Goal: Check status: Check status

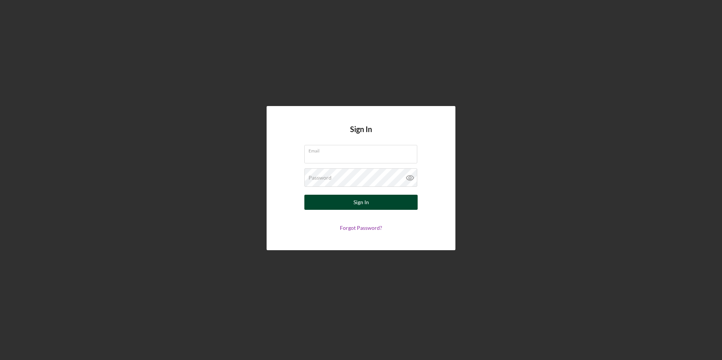
type input "[EMAIL_ADDRESS][DOMAIN_NAME]"
click at [355, 201] on div "Sign In" at bounding box center [360, 202] width 15 height 15
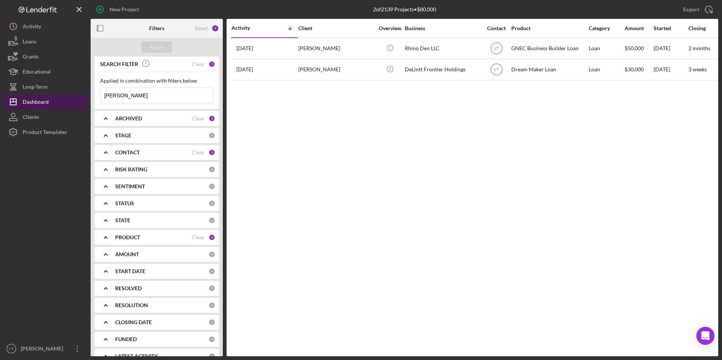
drag, startPoint x: 103, startPoint y: 100, endPoint x: 47, endPoint y: 99, distance: 56.3
click at [48, 99] on div "New Project 2 of 2139 Projects • $80,000 robert Export Icon/Export Filters Rese…" at bounding box center [361, 178] width 715 height 357
click at [148, 46] on button "Apply" at bounding box center [157, 47] width 30 height 11
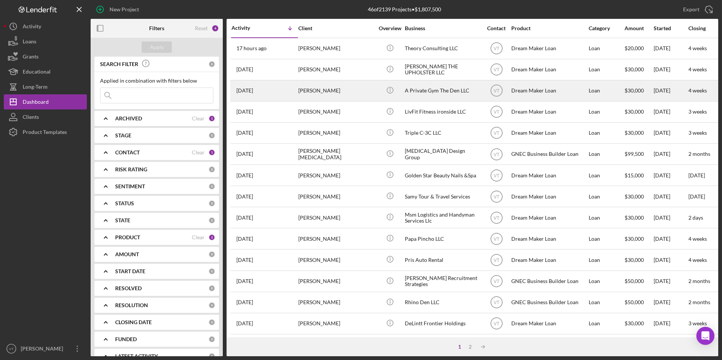
click at [400, 90] on div "Icon/Info" at bounding box center [390, 91] width 28 height 20
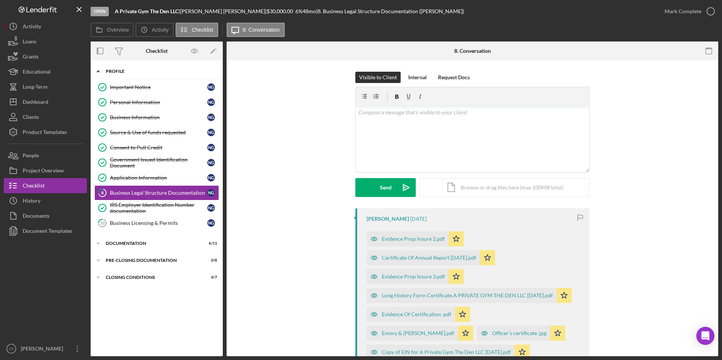
click at [99, 73] on icon "Icon/Expander" at bounding box center [98, 71] width 15 height 15
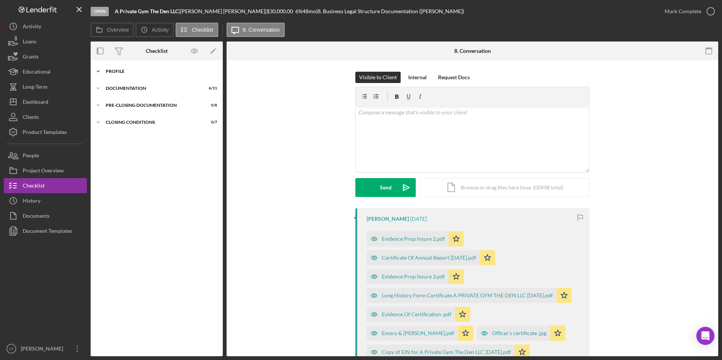
click at [96, 74] on icon "Icon/Expander" at bounding box center [98, 71] width 15 height 15
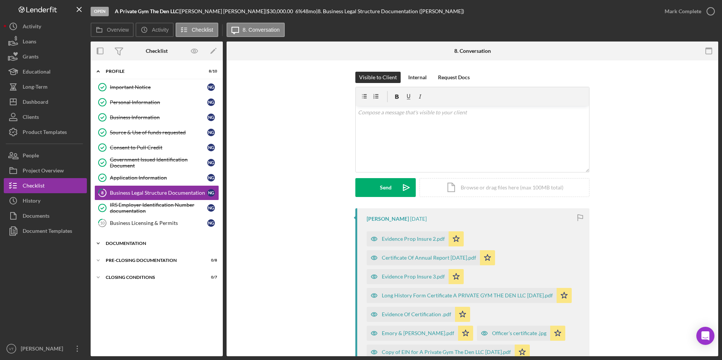
click at [100, 242] on icon "Icon/Expander" at bounding box center [98, 243] width 15 height 15
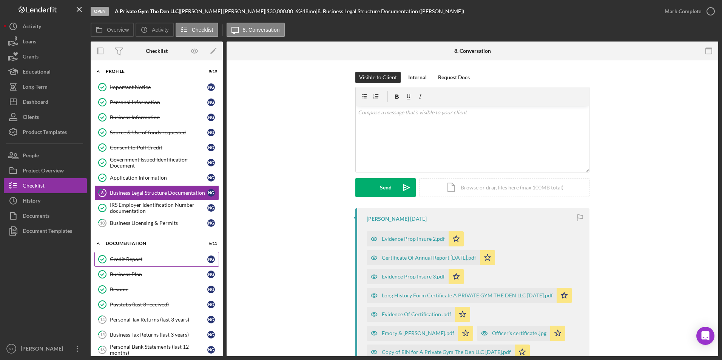
click at [120, 262] on div "Credit Report" at bounding box center [158, 259] width 97 height 6
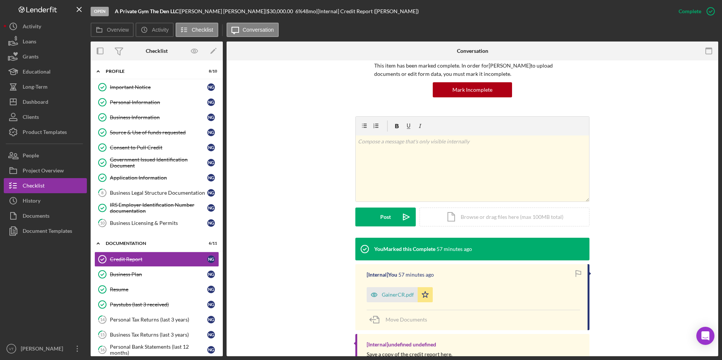
scroll to position [85, 0]
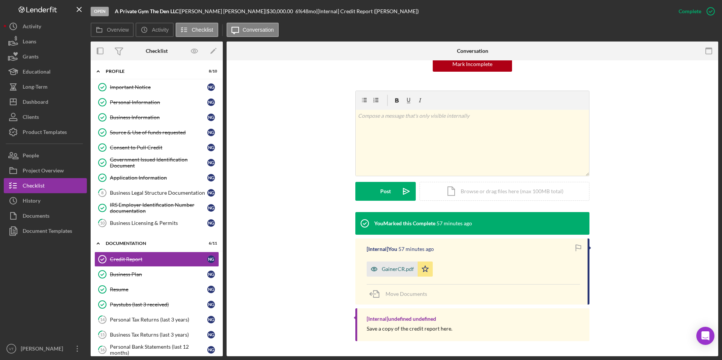
click at [392, 267] on div "GainerCR.pdf" at bounding box center [398, 269] width 32 height 6
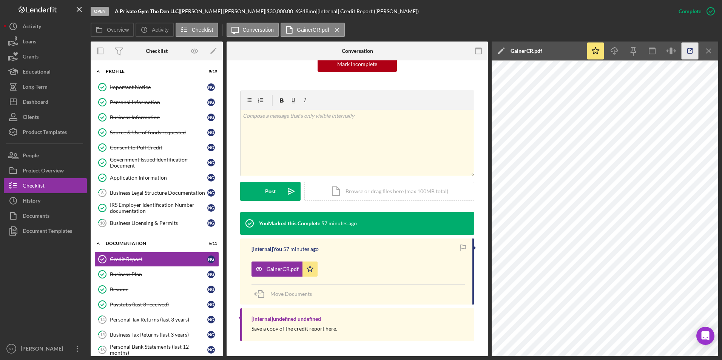
click at [692, 51] on icon "button" at bounding box center [690, 51] width 17 height 17
click at [163, 130] on div "Source & Use of funds requested" at bounding box center [158, 133] width 97 height 6
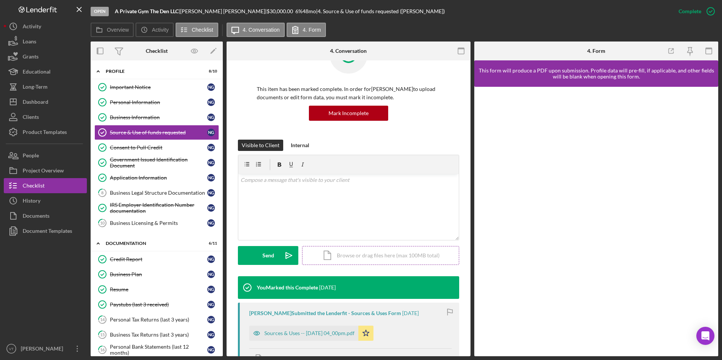
scroll to position [171, 0]
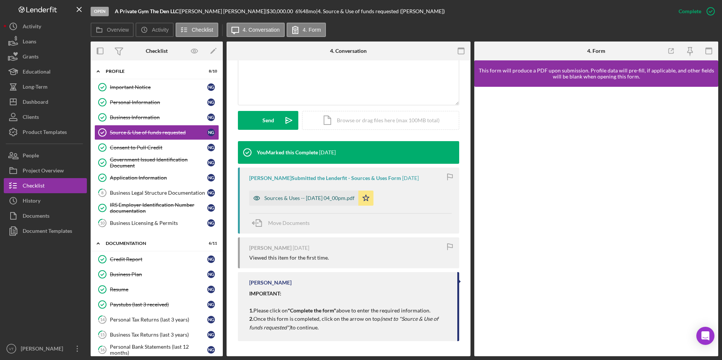
click at [320, 199] on div "Sources & Uses -- 2025-08-12 04_00pm.pdf" at bounding box center [309, 198] width 90 height 6
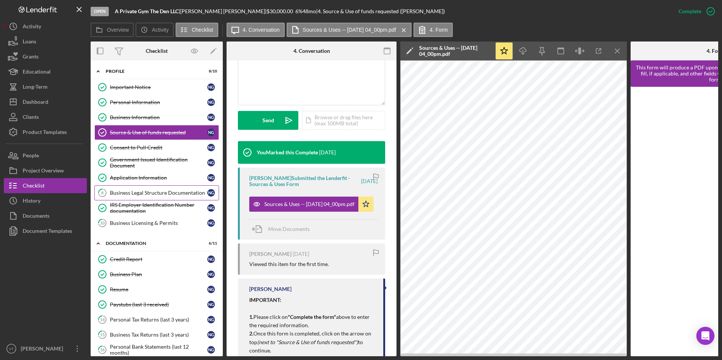
click at [156, 196] on div "Business Legal Structure Documentation" at bounding box center [158, 193] width 97 height 6
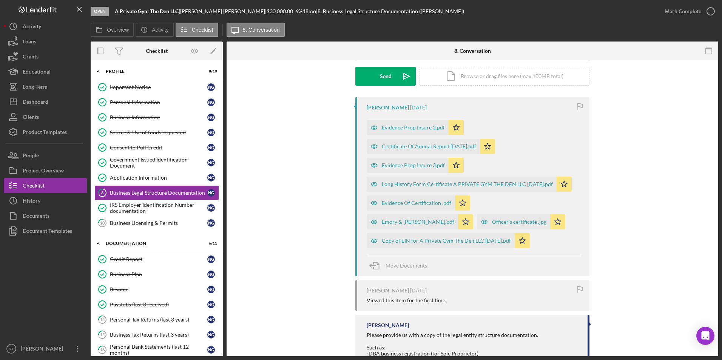
scroll to position [113, 0]
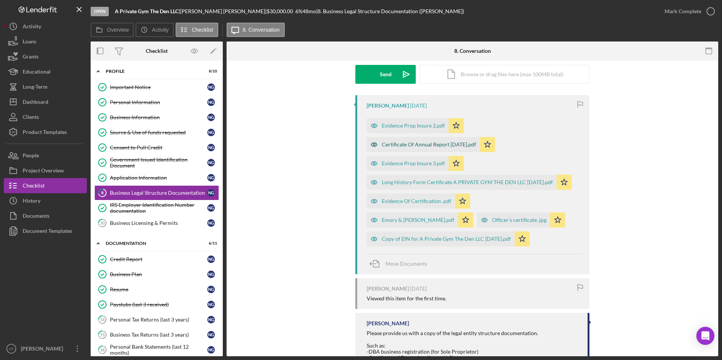
click at [432, 145] on div "Certificate Of Annual Report March 17,2023.pdf" at bounding box center [429, 145] width 94 height 6
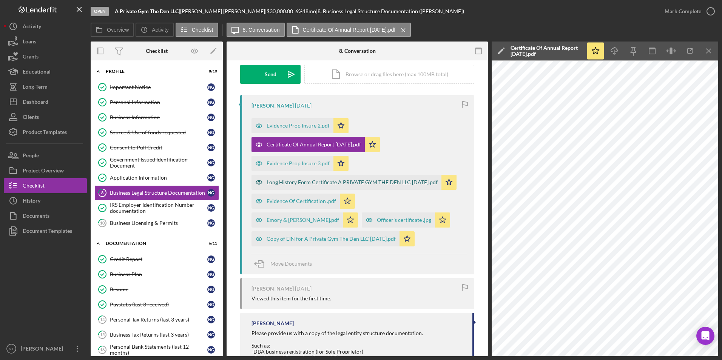
click at [352, 184] on div "Long History Form Certificate A PRIVATE GYM THE DEN LLC March 17,2023.pdf" at bounding box center [352, 182] width 171 height 6
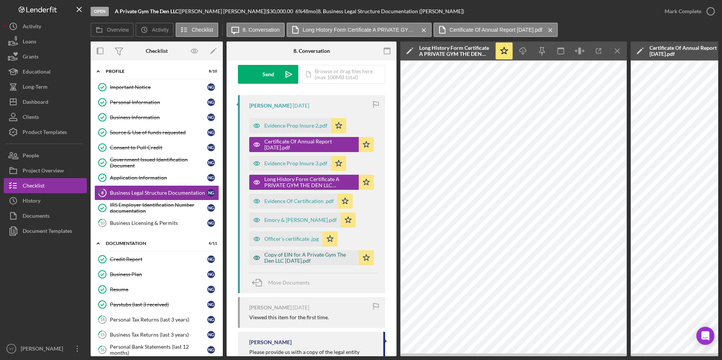
click at [271, 262] on div "Copy of EIN for A Private Gym The Den LLC August 18, 2021.pdf" at bounding box center [309, 258] width 91 height 12
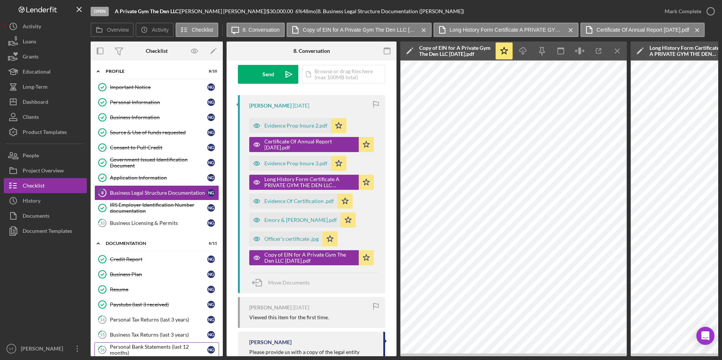
click at [149, 346] on div "Personal Bank Statements (last 12 months)" at bounding box center [158, 350] width 97 height 12
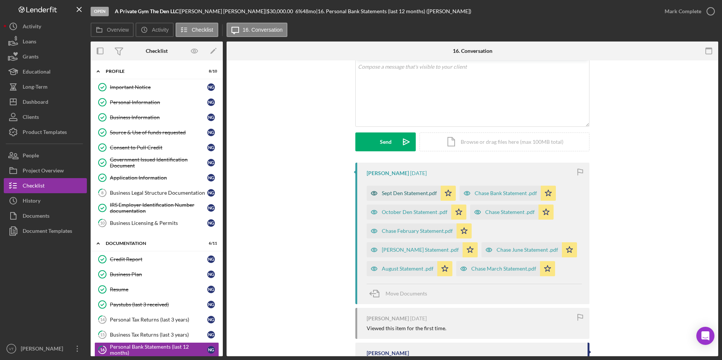
scroll to position [76, 0]
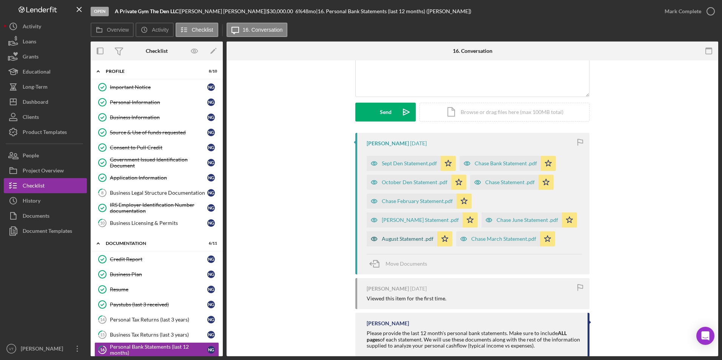
click at [437, 232] on div "August Statement .pdf" at bounding box center [402, 239] width 71 height 15
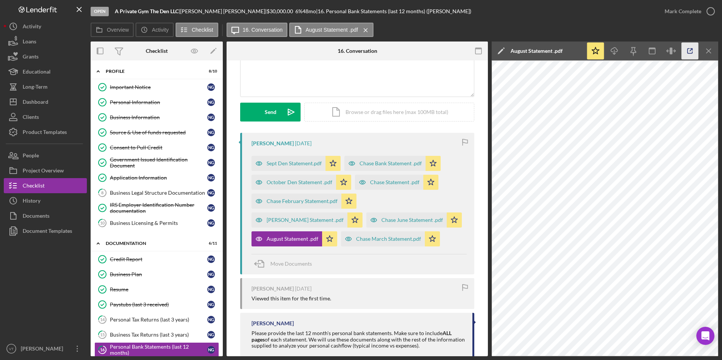
click at [691, 51] on icon "button" at bounding box center [690, 51] width 17 height 17
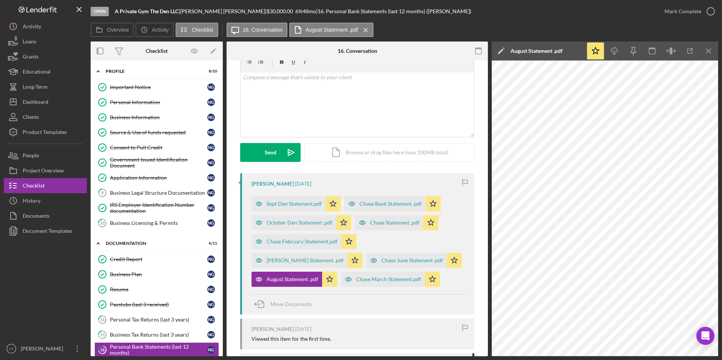
scroll to position [38, 0]
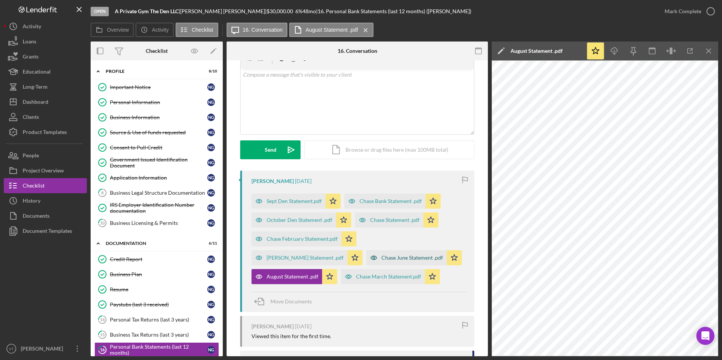
click at [381, 261] on div "Chase June Statement .pdf" at bounding box center [412, 258] width 62 height 6
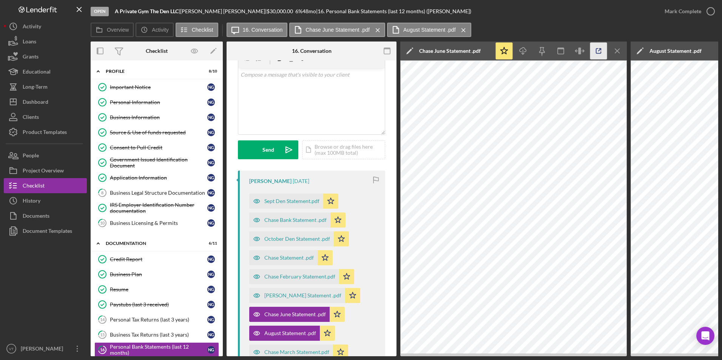
click at [596, 52] on icon "button" at bounding box center [598, 51] width 5 height 5
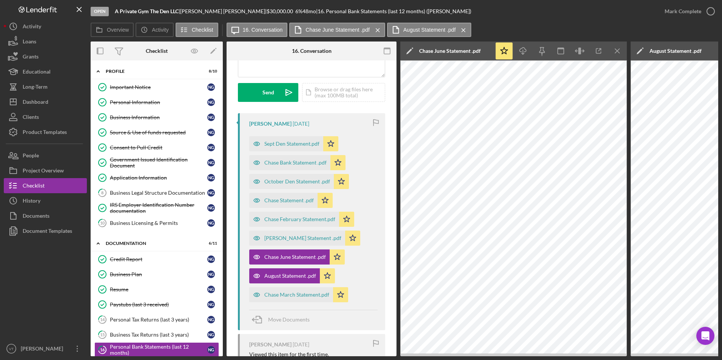
scroll to position [113, 0]
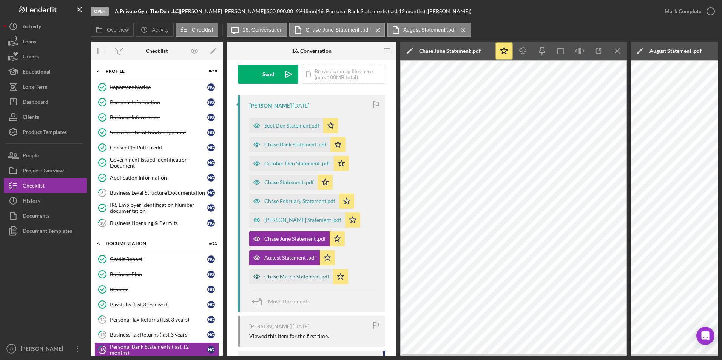
click at [306, 276] on div "Chase March Statement.pdf" at bounding box center [296, 277] width 65 height 6
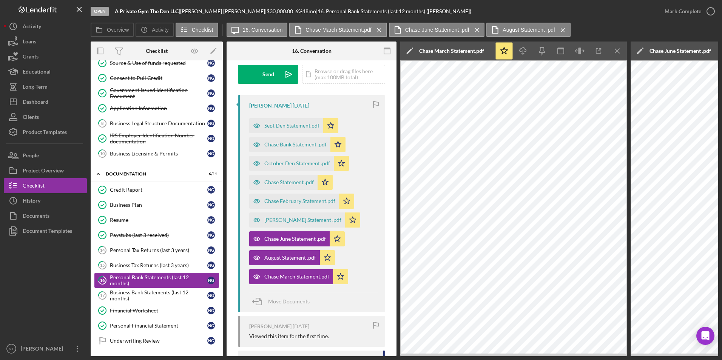
scroll to position [76, 0]
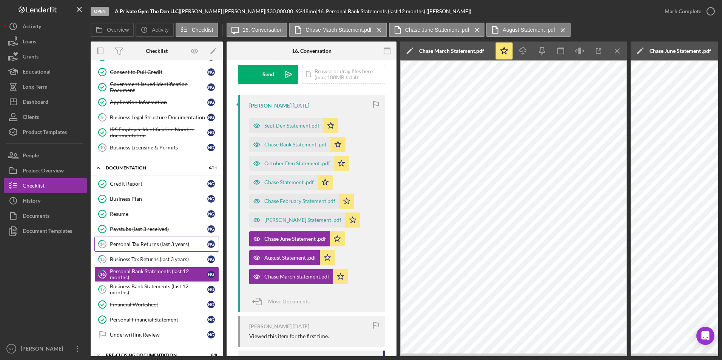
click at [155, 242] on div "Personal Tax Returns (last 3 years)" at bounding box center [158, 244] width 97 height 6
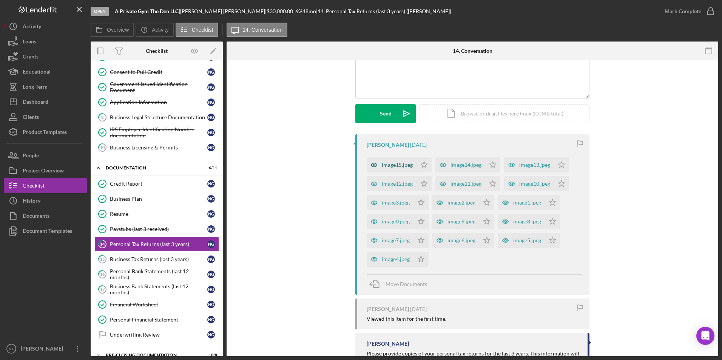
scroll to position [76, 0]
click at [397, 261] on div "image4.jpeg" at bounding box center [396, 258] width 28 height 6
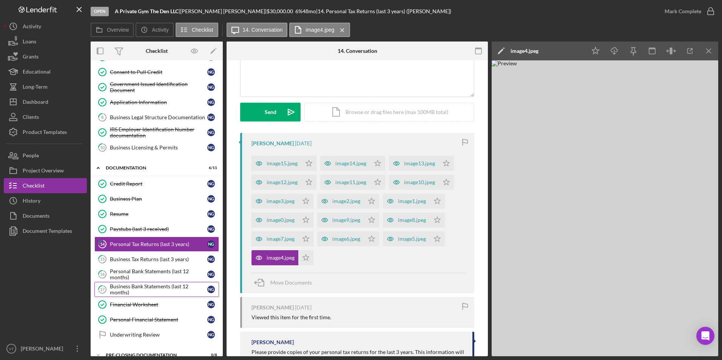
click at [122, 289] on div "Business Bank Statements (last 12 months)" at bounding box center [158, 290] width 97 height 12
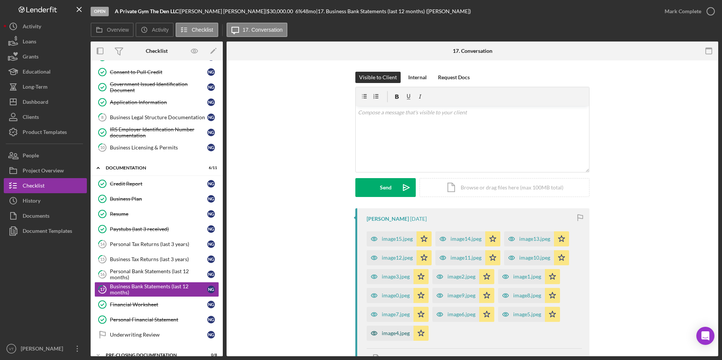
click at [391, 335] on div "image4.jpeg" at bounding box center [396, 333] width 28 height 6
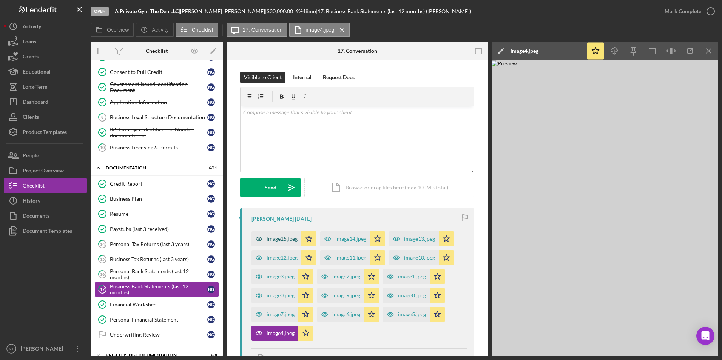
click at [273, 239] on div "image15.jpeg" at bounding box center [282, 239] width 31 height 6
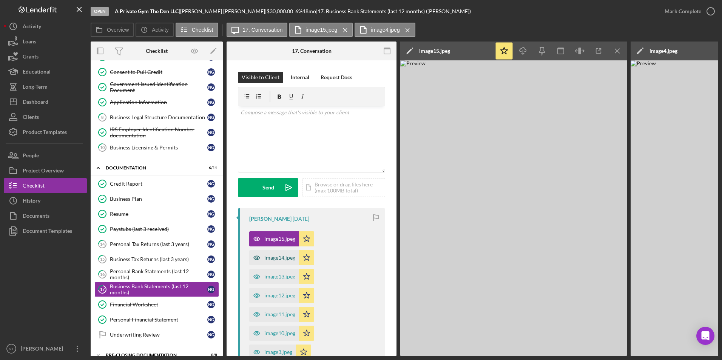
click at [278, 260] on div "image14.jpeg" at bounding box center [279, 258] width 31 height 6
click at [278, 279] on div "image13.jpeg" at bounding box center [279, 277] width 31 height 6
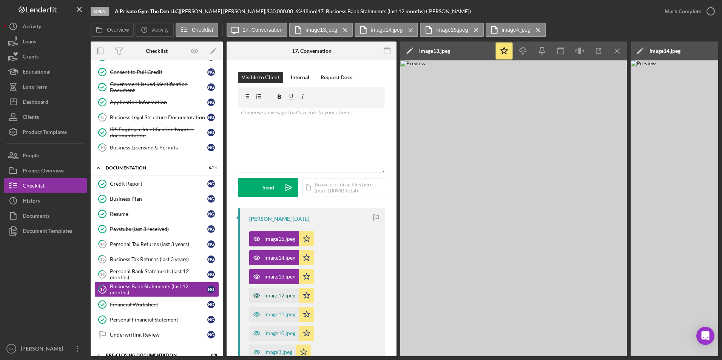
click at [278, 296] on div "image12.jpeg" at bounding box center [279, 296] width 31 height 6
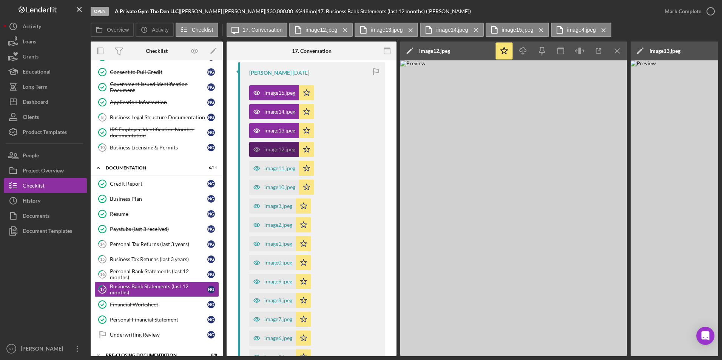
scroll to position [151, 0]
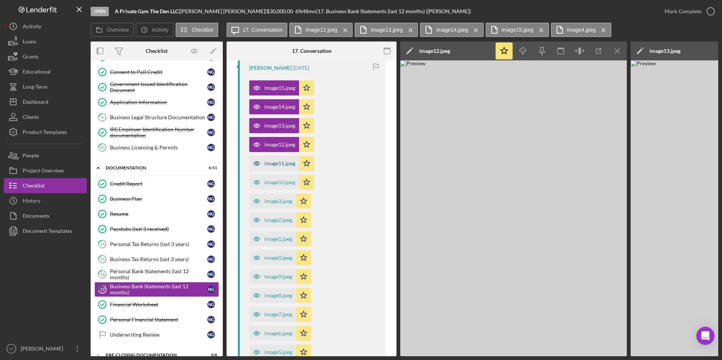
click at [278, 165] on div "image11.jpeg" at bounding box center [279, 164] width 31 height 6
click at [278, 181] on div "image10.jpeg" at bounding box center [279, 182] width 31 height 6
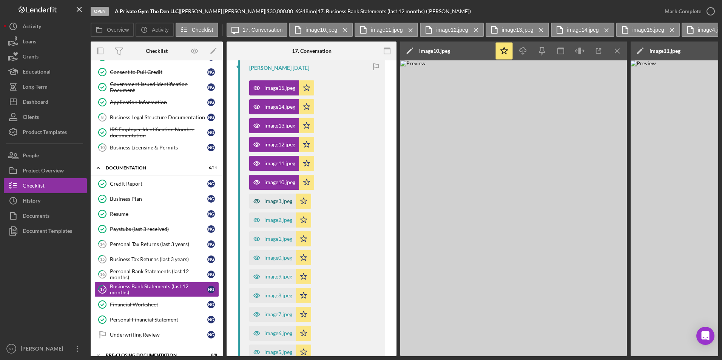
click at [278, 199] on div "image3.jpeg" at bounding box center [278, 201] width 28 height 6
click at [278, 219] on div "image2.jpeg" at bounding box center [278, 220] width 28 height 6
click at [278, 239] on div "image1.jpeg" at bounding box center [278, 239] width 28 height 6
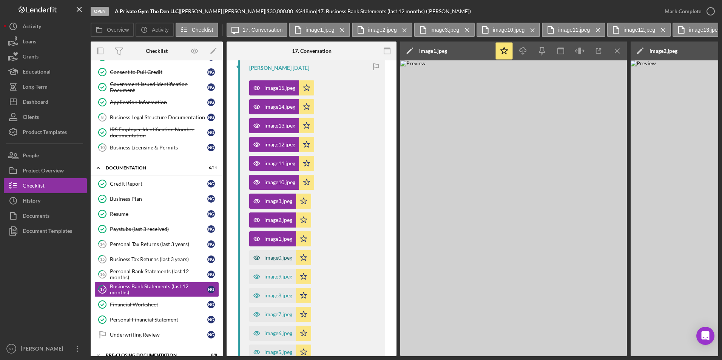
click at [281, 259] on div "image0.jpeg" at bounding box center [278, 258] width 28 height 6
click at [282, 281] on div "image9.jpeg" at bounding box center [272, 276] width 47 height 15
click at [282, 294] on div "image8.jpeg" at bounding box center [278, 296] width 28 height 6
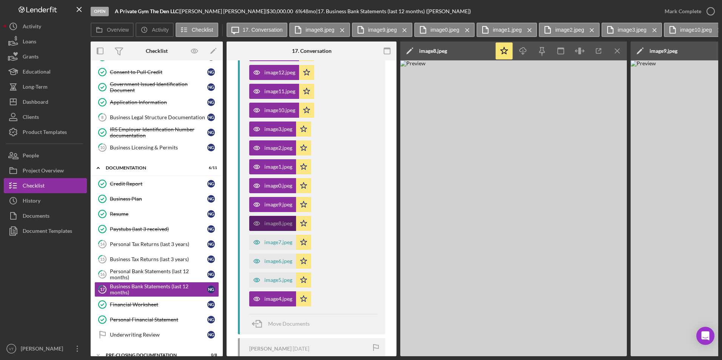
scroll to position [227, 0]
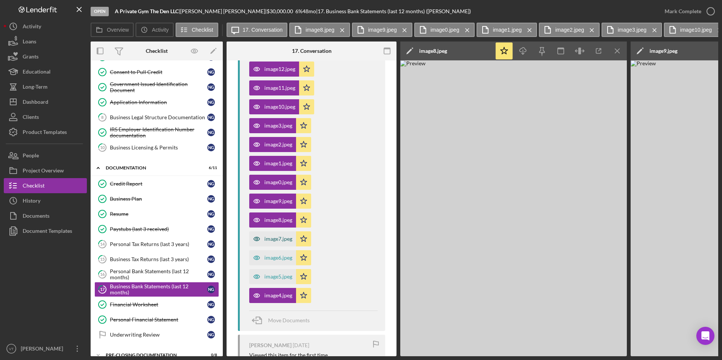
click at [276, 236] on div "image7.jpeg" at bounding box center [278, 239] width 28 height 6
click at [276, 265] on div "image6.jpeg" at bounding box center [272, 257] width 47 height 15
click at [276, 276] on div "image5.jpeg" at bounding box center [278, 277] width 28 height 6
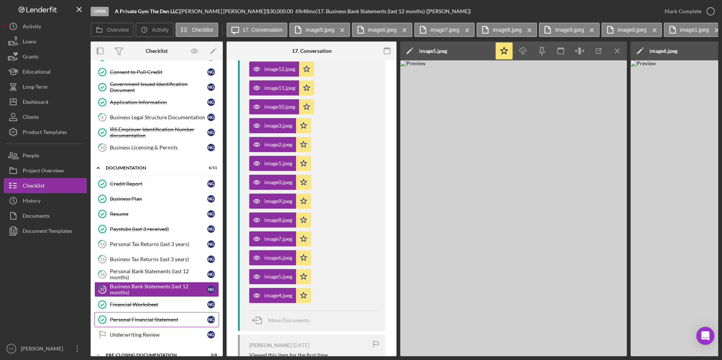
click at [150, 318] on div "Personal Financial Statement" at bounding box center [158, 320] width 97 height 6
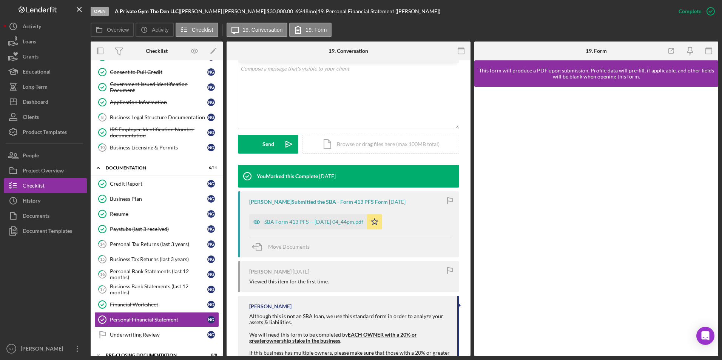
scroll to position [189, 0]
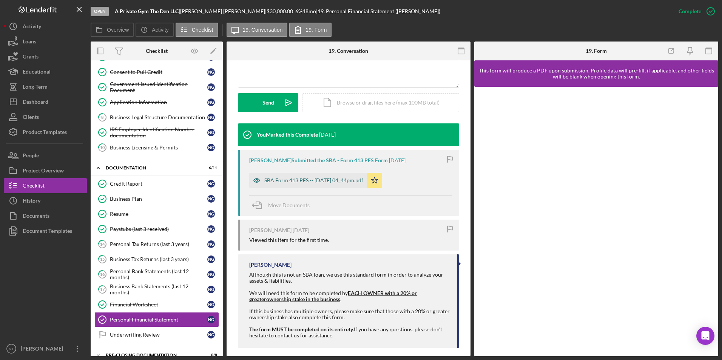
click at [307, 179] on div "SBA Form 413 PFS -- 2025-08-12 04_44pm.pdf" at bounding box center [313, 181] width 99 height 6
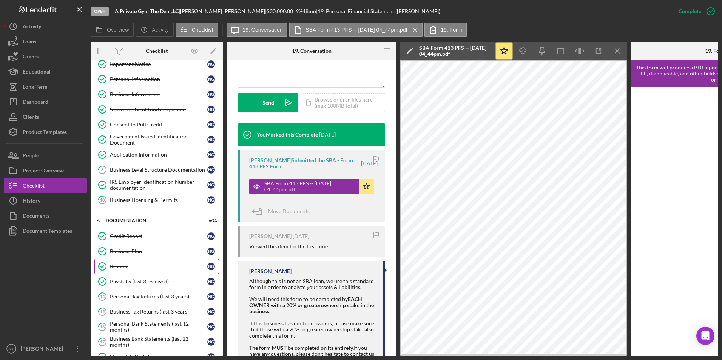
scroll to position [0, 0]
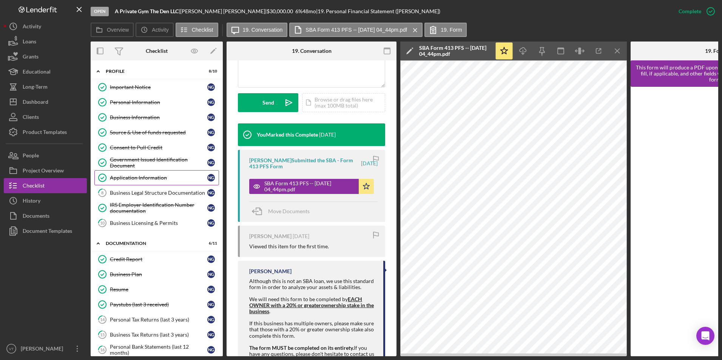
click at [137, 177] on div "Application Information" at bounding box center [158, 178] width 97 height 6
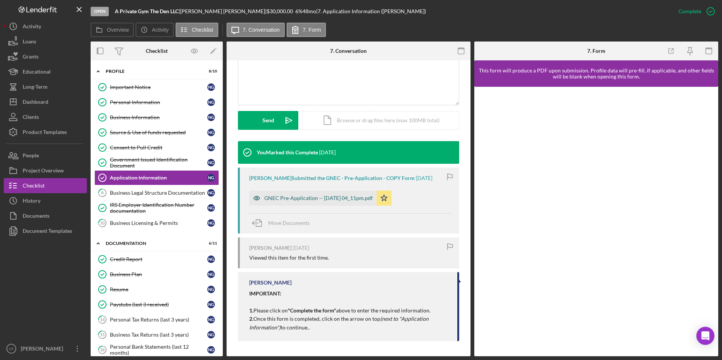
click at [324, 195] on div "GNEC Pre-Application -- 2025-08-12 04_11pm.pdf" at bounding box center [318, 198] width 108 height 6
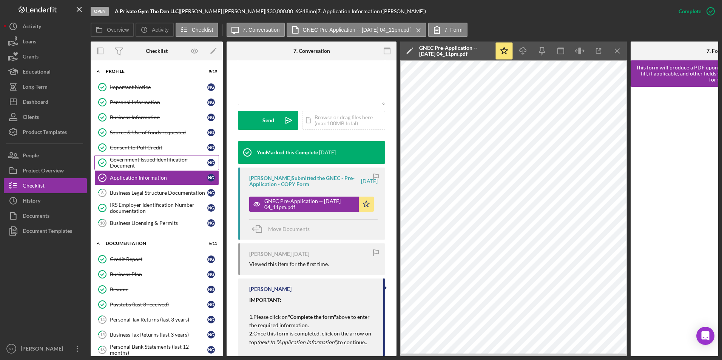
click at [144, 161] on div "Government Issued Identification Document" at bounding box center [158, 163] width 97 height 12
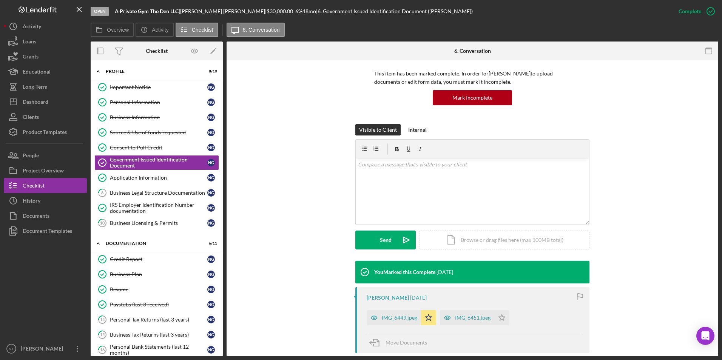
scroll to position [76, 0]
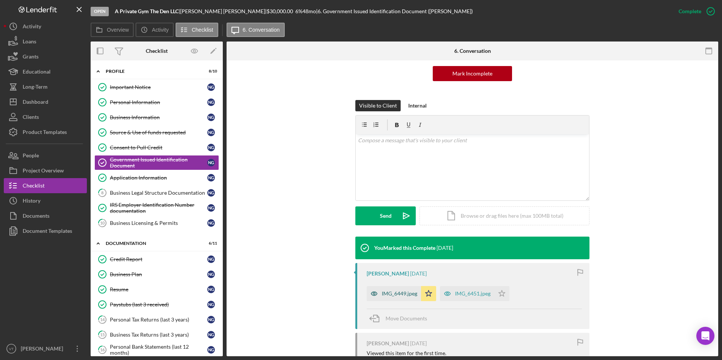
click at [403, 294] on div "IMG_6449.jpeg" at bounding box center [400, 294] width 36 height 6
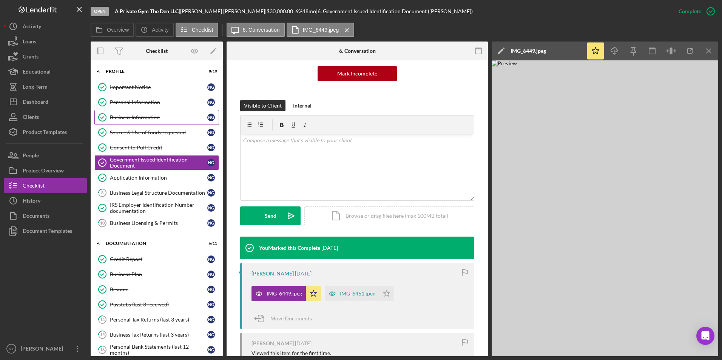
click at [134, 114] on div "Business Information" at bounding box center [158, 117] width 97 height 6
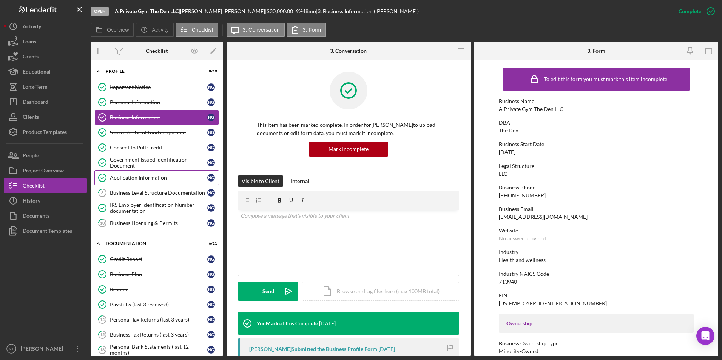
click at [157, 173] on link "Application Information Application Information N G" at bounding box center [156, 177] width 125 height 15
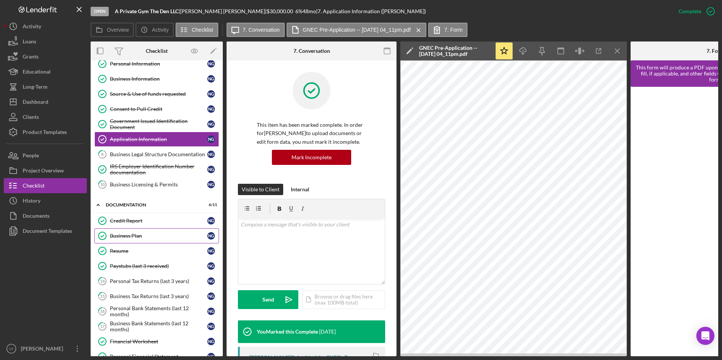
scroll to position [76, 0]
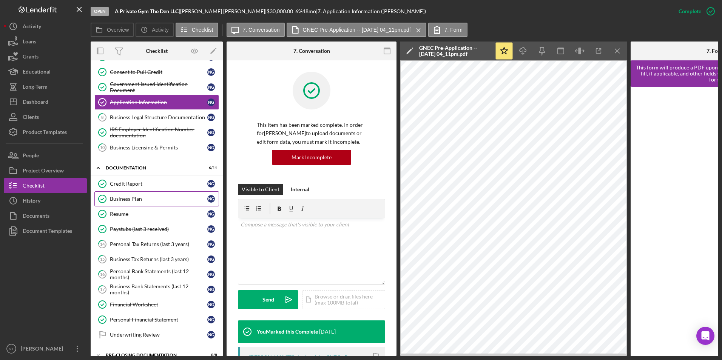
click at [141, 201] on div "Business Plan" at bounding box center [158, 199] width 97 height 6
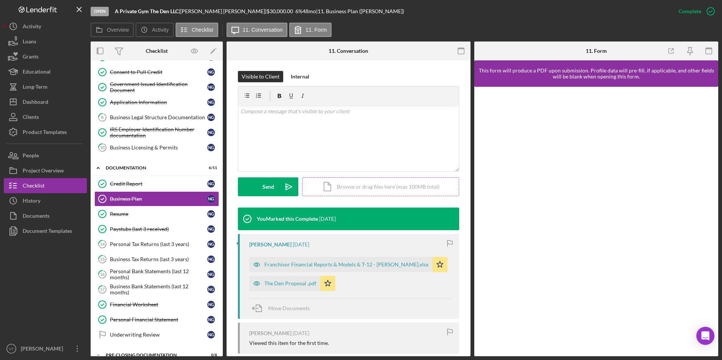
scroll to position [189, 0]
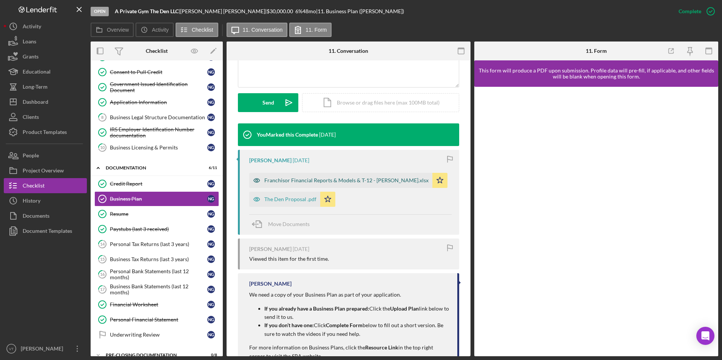
click at [287, 181] on div "Franchisor Financial Reports & Models & T-12 - Nathan FV.xlsx" at bounding box center [346, 181] width 164 height 6
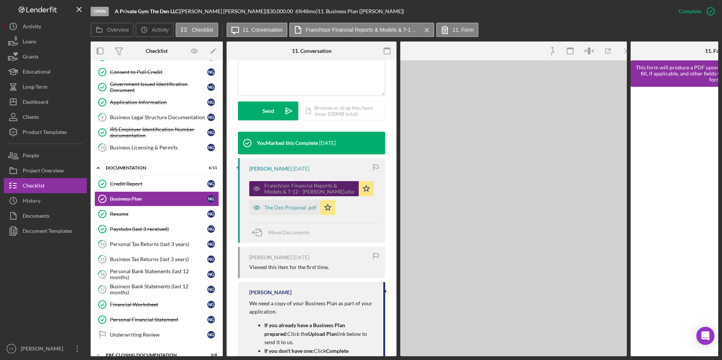
scroll to position [197, 0]
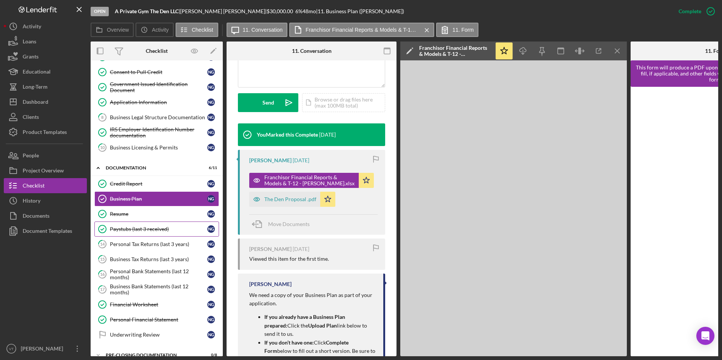
click at [156, 230] on div "Paystubs (last 3 received)" at bounding box center [158, 229] width 97 height 6
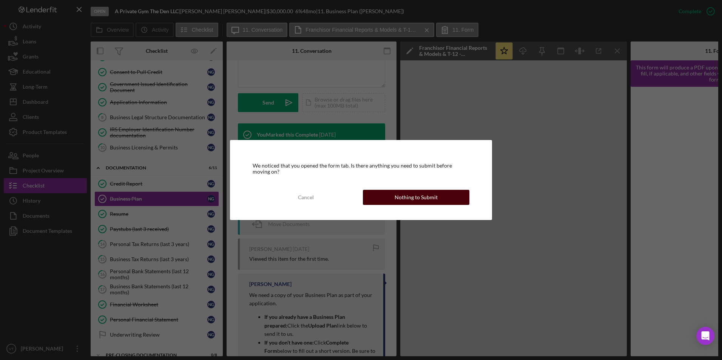
click at [403, 198] on div "Nothing to Submit" at bounding box center [416, 197] width 43 height 15
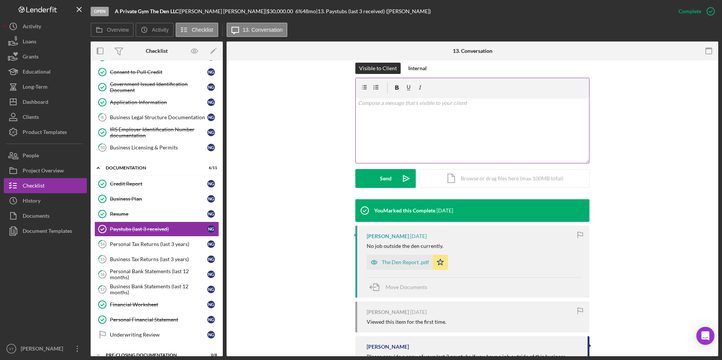
scroll to position [141, 0]
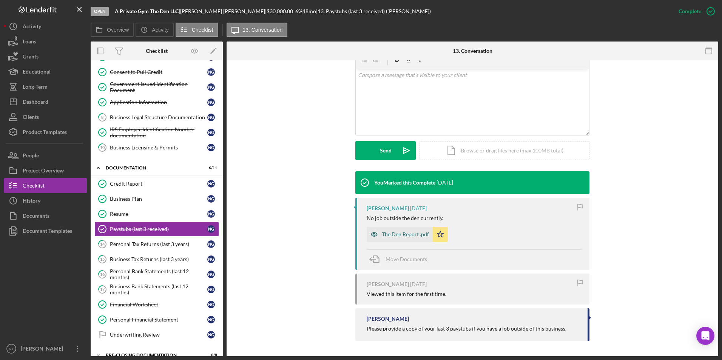
click at [401, 233] on div "The Den Report .pdf" at bounding box center [405, 235] width 47 height 6
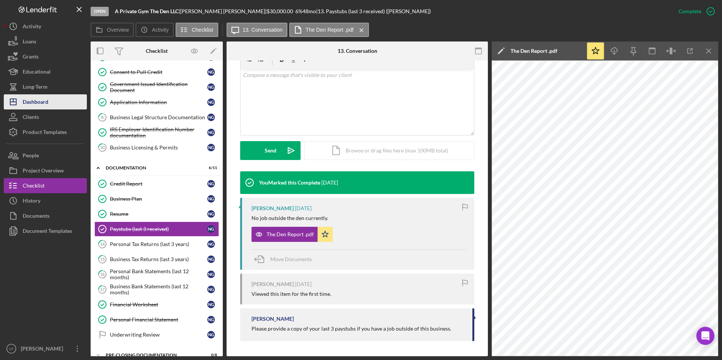
click at [44, 102] on div "Dashboard" at bounding box center [36, 102] width 26 height 17
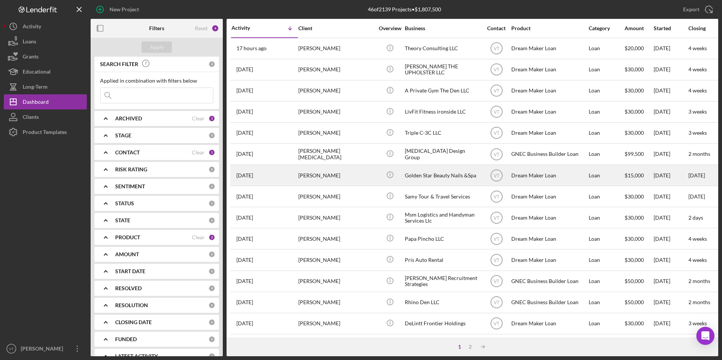
click at [445, 178] on div "Golden Star Beauty Nails &Spa" at bounding box center [443, 175] width 76 height 20
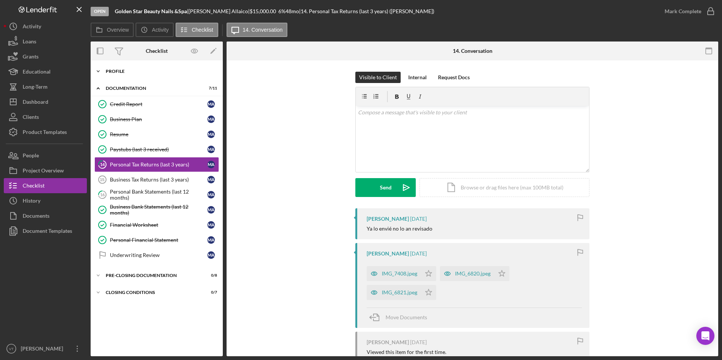
click at [100, 73] on icon "Icon/Expander" at bounding box center [98, 71] width 15 height 15
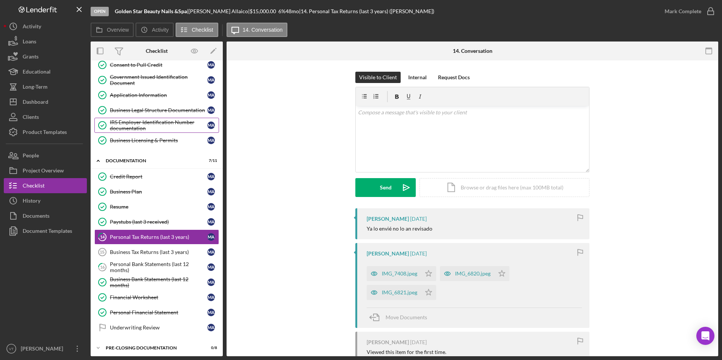
scroll to position [103, 0]
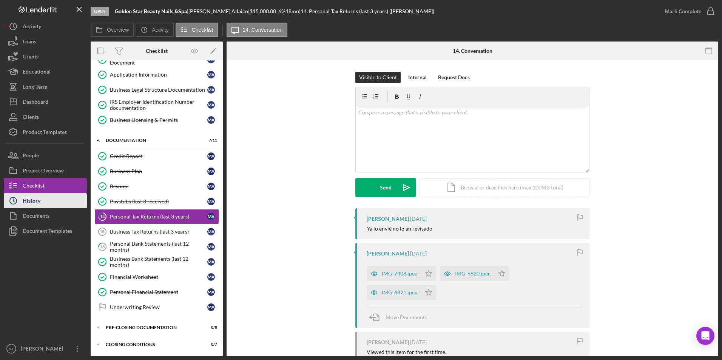
click at [42, 199] on button "Icon/History History" at bounding box center [45, 200] width 83 height 15
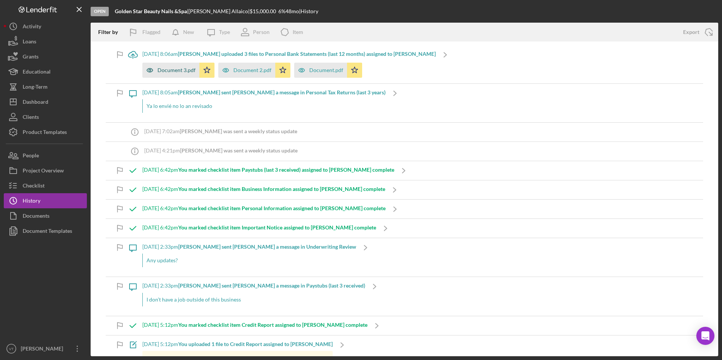
click at [180, 72] on div "Document 3.pdf" at bounding box center [176, 70] width 38 height 6
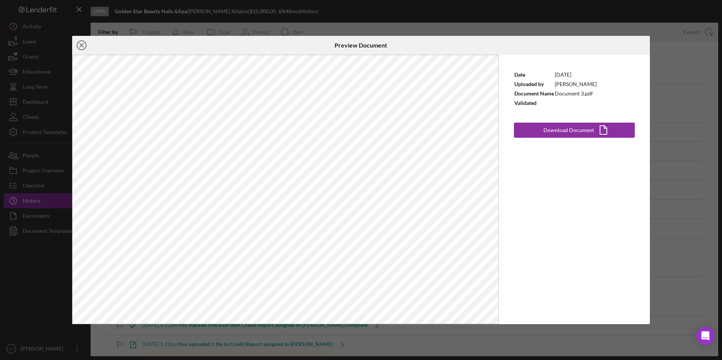
click at [81, 45] on line at bounding box center [82, 45] width 4 height 4
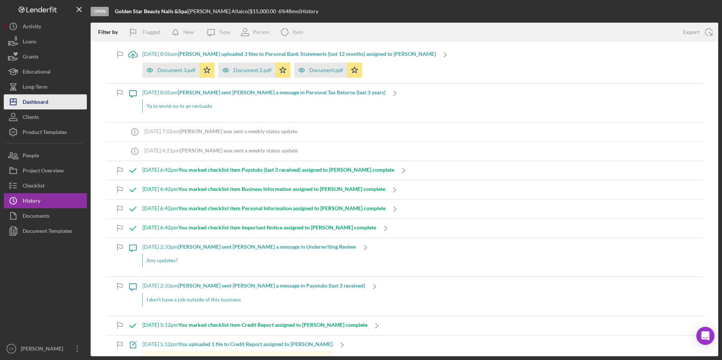
click at [40, 98] on div "Dashboard" at bounding box center [36, 102] width 26 height 17
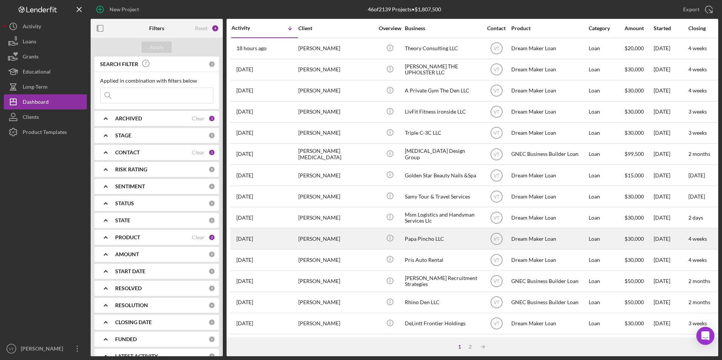
click at [323, 244] on div "[PERSON_NAME]" at bounding box center [336, 239] width 76 height 20
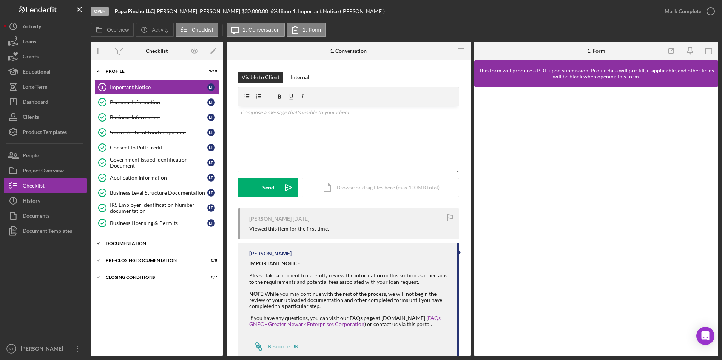
click at [144, 241] on div "Icon/Expander Documentation 5 / 11" at bounding box center [157, 243] width 132 height 15
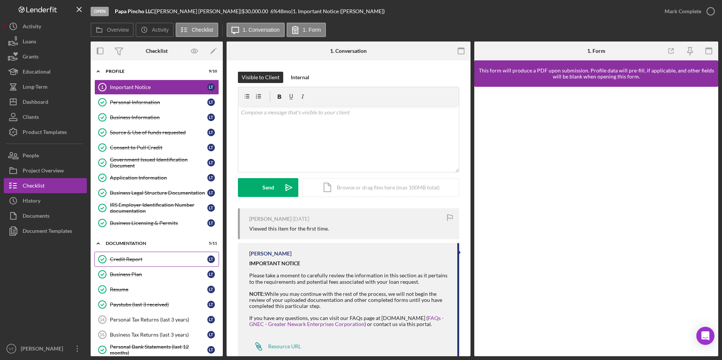
click at [130, 259] on div "Credit Report" at bounding box center [158, 259] width 97 height 6
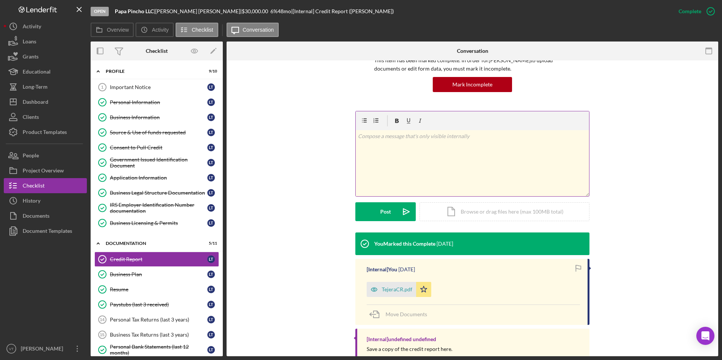
scroll to position [85, 0]
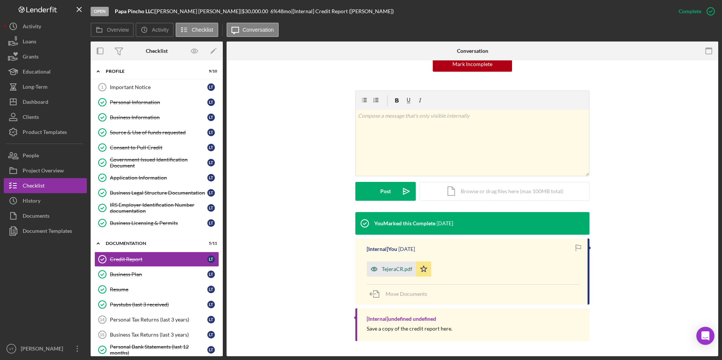
click at [389, 268] on div "TejeraCR.pdf" at bounding box center [397, 269] width 31 height 6
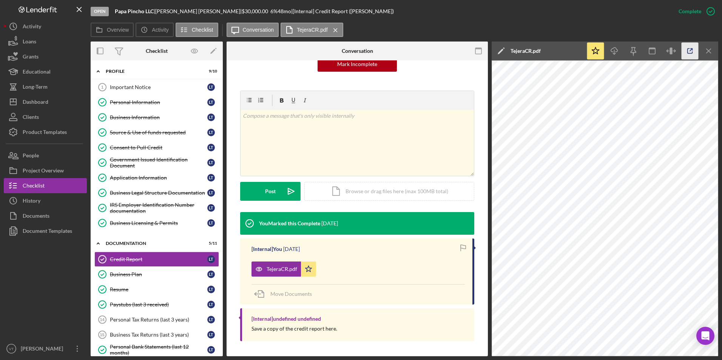
click at [693, 49] on polyline "button" at bounding box center [692, 50] width 2 height 2
click at [132, 270] on link "Business Plan Business Plan L T" at bounding box center [156, 274] width 125 height 15
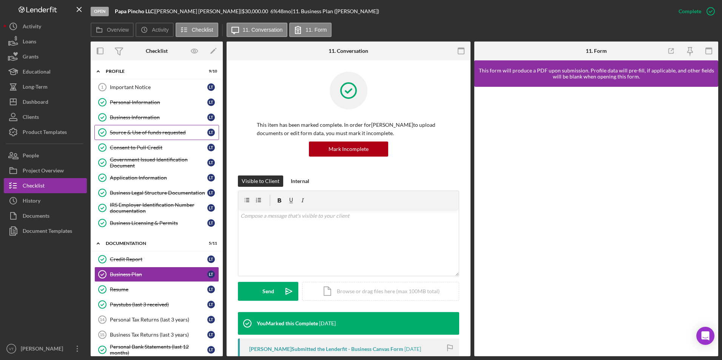
click at [139, 133] on div "Source & Use of funds requested" at bounding box center [158, 133] width 97 height 6
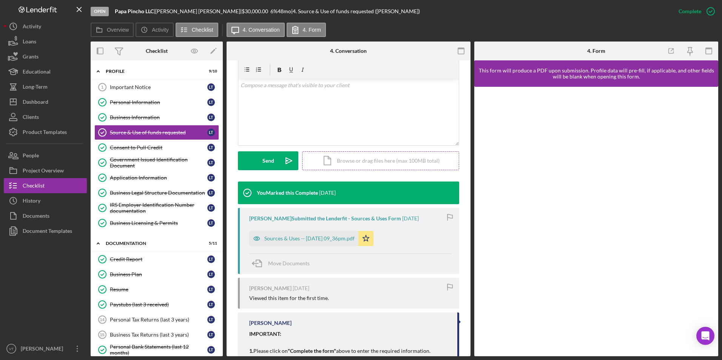
scroll to position [171, 0]
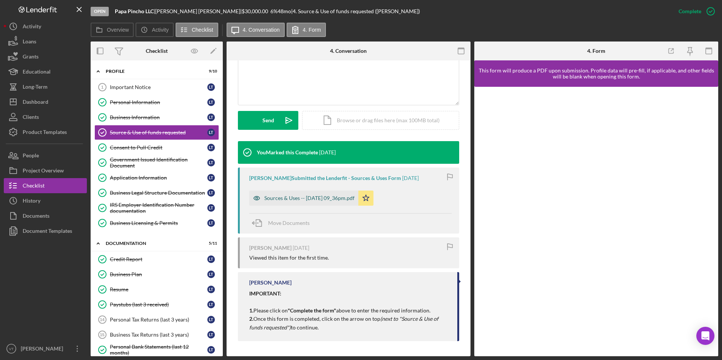
click at [303, 198] on div "Sources & Uses -- 2025-08-10 09_36pm.pdf" at bounding box center [309, 198] width 90 height 6
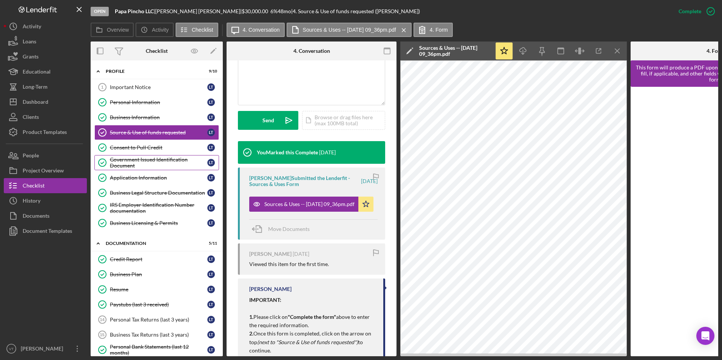
click at [147, 164] on div "Government Issued Identification Document" at bounding box center [158, 163] width 97 height 12
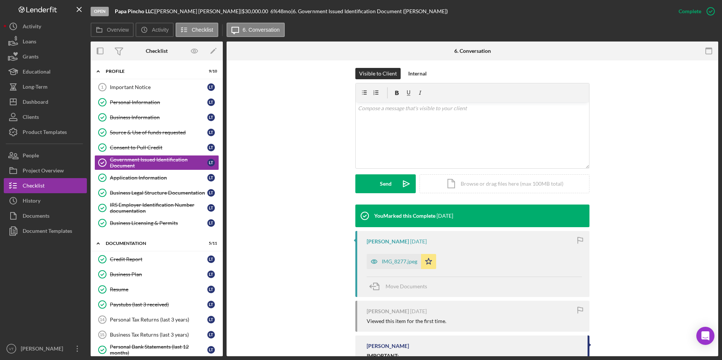
scroll to position [113, 0]
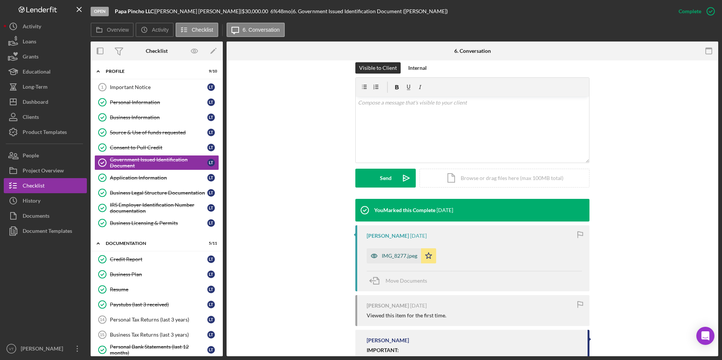
click at [397, 258] on div "IMG_8277.jpeg" at bounding box center [400, 256] width 36 height 6
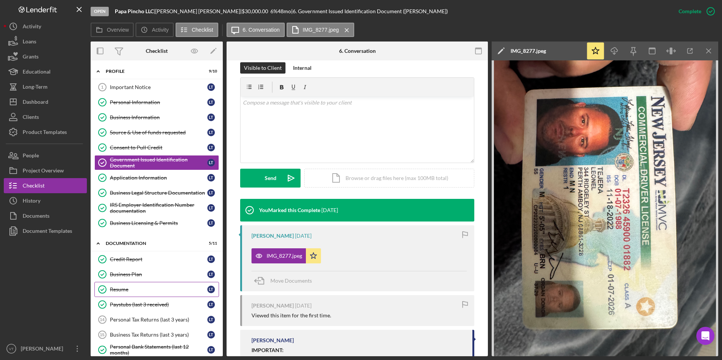
click at [148, 287] on div "Resume" at bounding box center [158, 290] width 97 height 6
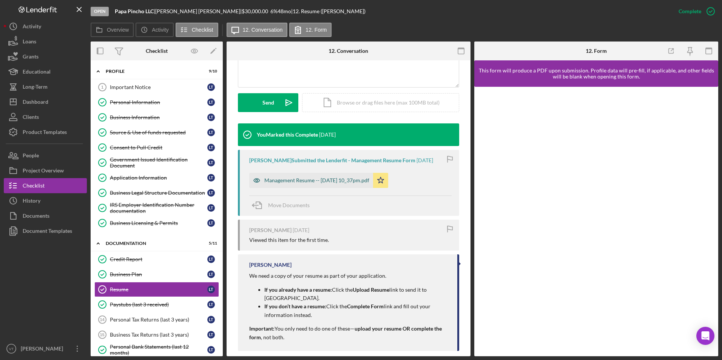
click at [300, 181] on div "Management Resume -- 2025-08-10 10_37pm.pdf" at bounding box center [316, 181] width 105 height 6
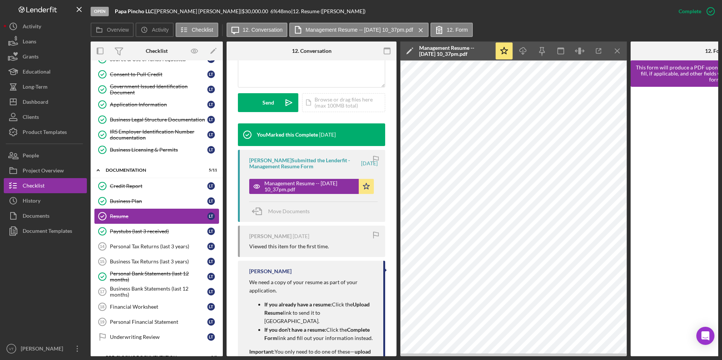
scroll to position [76, 0]
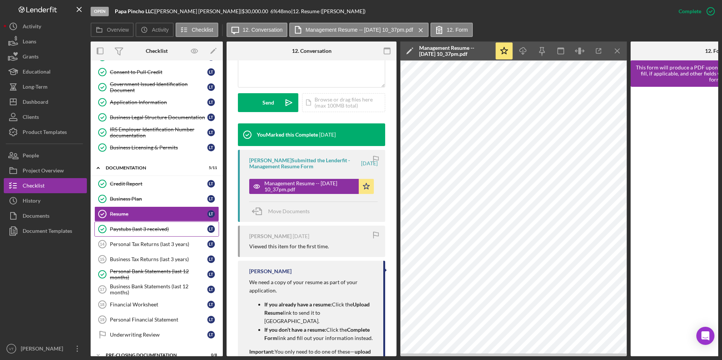
click at [136, 227] on div "Paystubs (last 3 received)" at bounding box center [158, 229] width 97 height 6
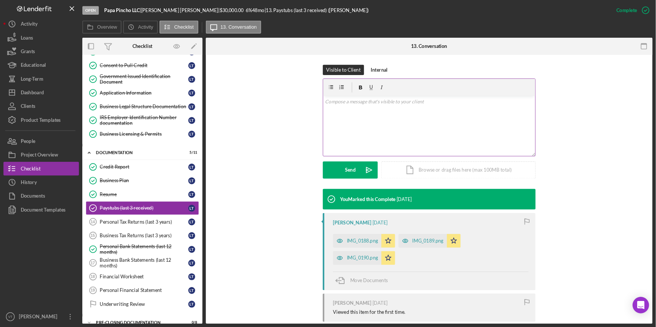
scroll to position [151, 0]
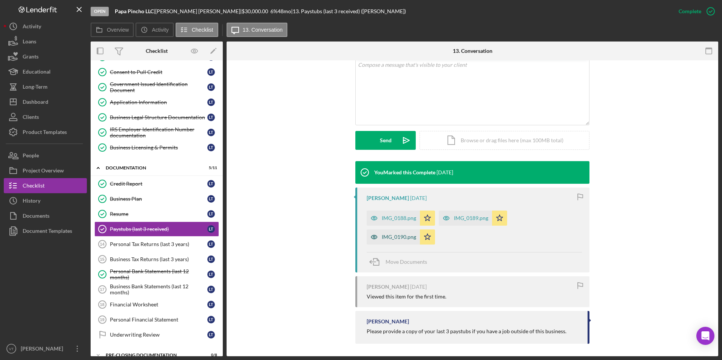
click at [403, 236] on div "IMG_0190.png" at bounding box center [399, 237] width 34 height 6
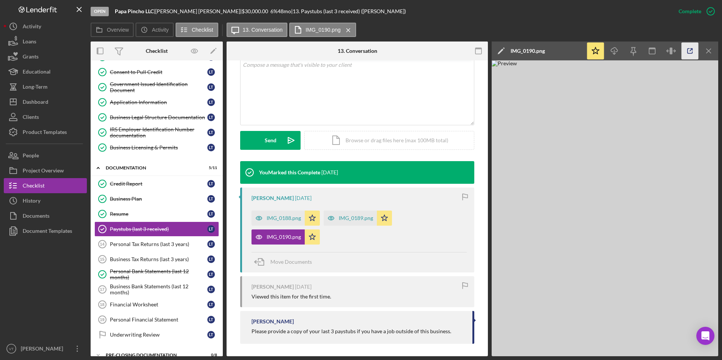
click at [689, 49] on icon "button" at bounding box center [690, 51] width 17 height 17
click at [131, 182] on div "Credit Report" at bounding box center [158, 184] width 97 height 6
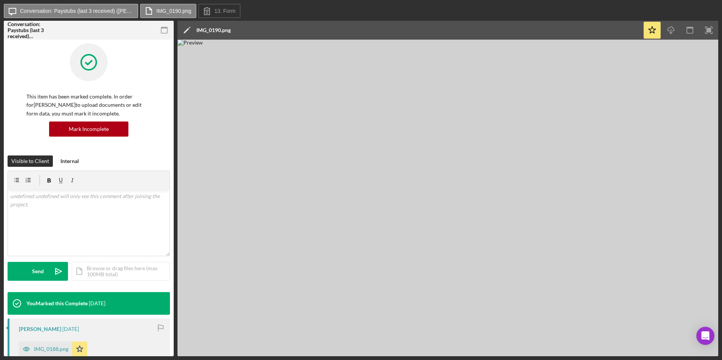
click at [531, 145] on img at bounding box center [448, 198] width 541 height 317
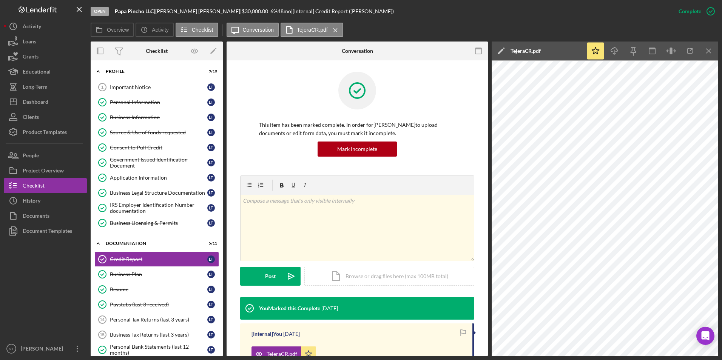
scroll to position [76, 0]
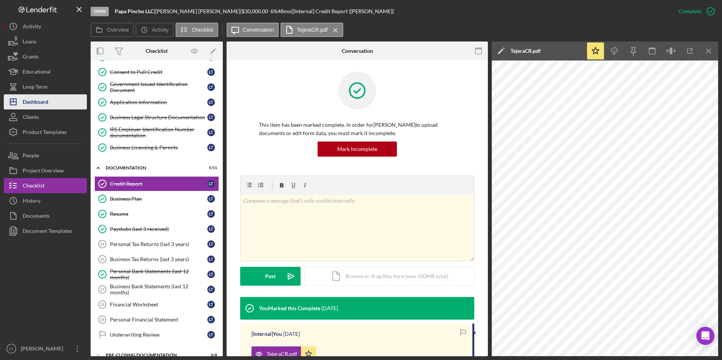
click at [46, 106] on div "Dashboard" at bounding box center [36, 102] width 26 height 17
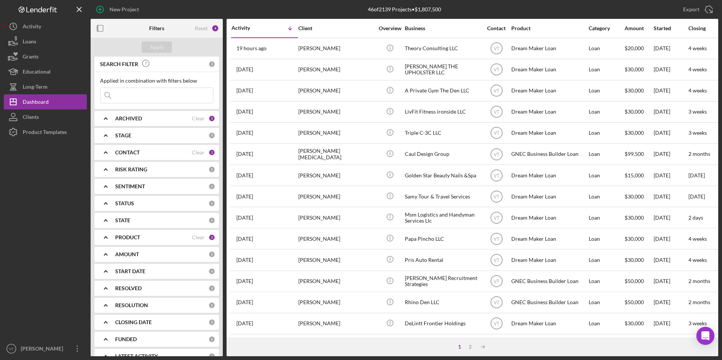
click at [168, 94] on input at bounding box center [156, 95] width 113 height 15
type input "hap"
click at [155, 41] on div "Apply" at bounding box center [157, 47] width 132 height 19
click at [158, 45] on div "Apply" at bounding box center [157, 47] width 14 height 11
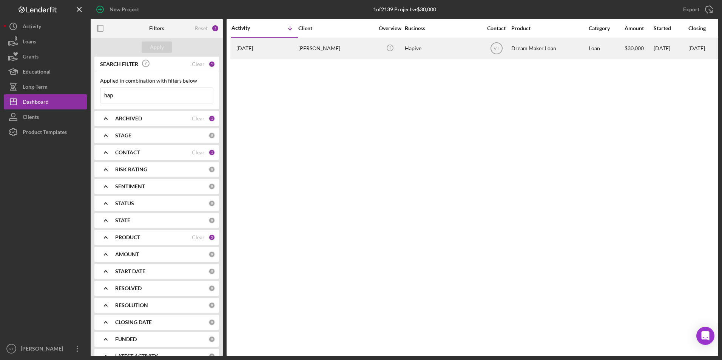
click at [333, 48] on div "[PERSON_NAME]" at bounding box center [336, 49] width 76 height 20
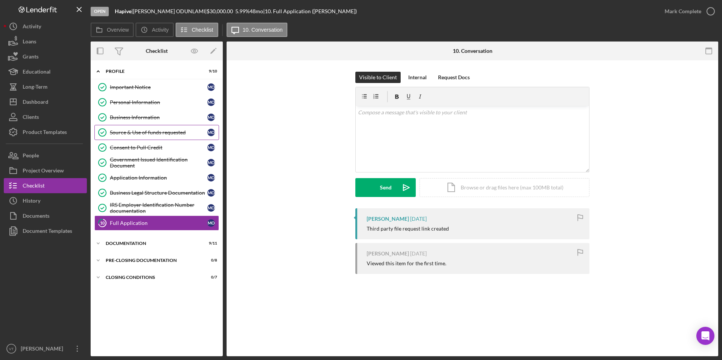
click at [147, 133] on div "Source & Use of funds requested" at bounding box center [158, 133] width 97 height 6
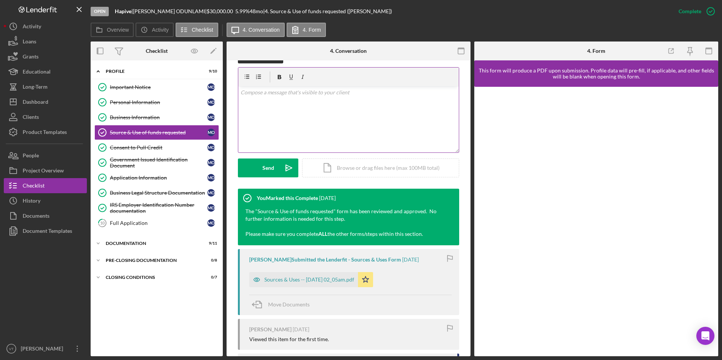
scroll to position [205, 0]
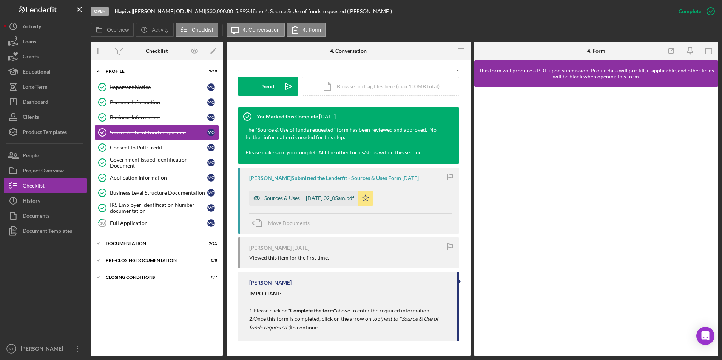
click at [346, 199] on div "Sources & Uses -- [DATE] 02_05am.pdf" at bounding box center [309, 198] width 90 height 6
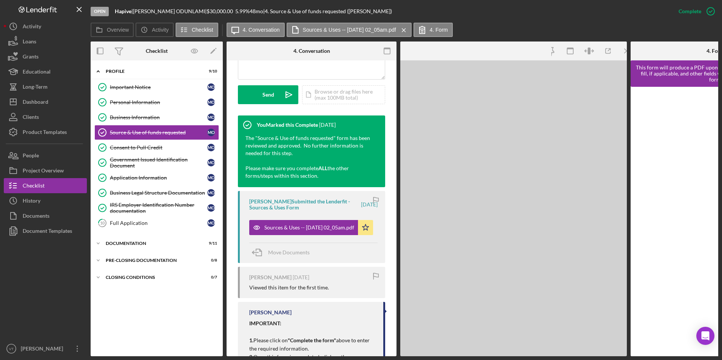
scroll to position [222, 0]
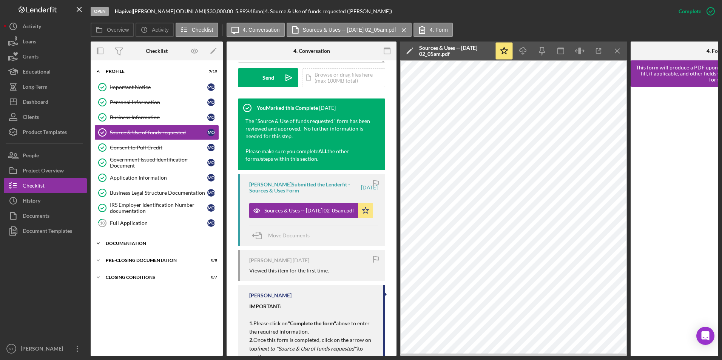
click at [100, 244] on icon "Icon/Expander" at bounding box center [98, 243] width 15 height 15
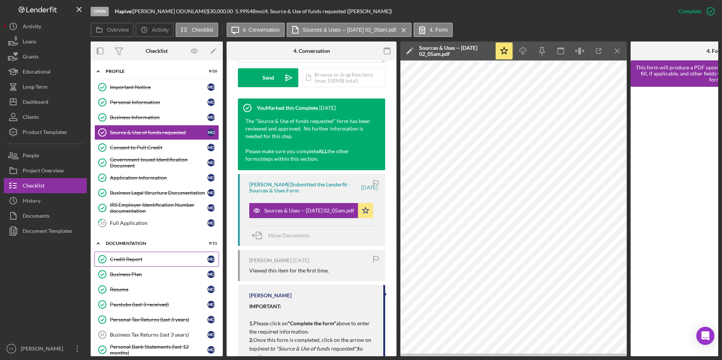
click at [134, 259] on div "Credit Report" at bounding box center [158, 259] width 97 height 6
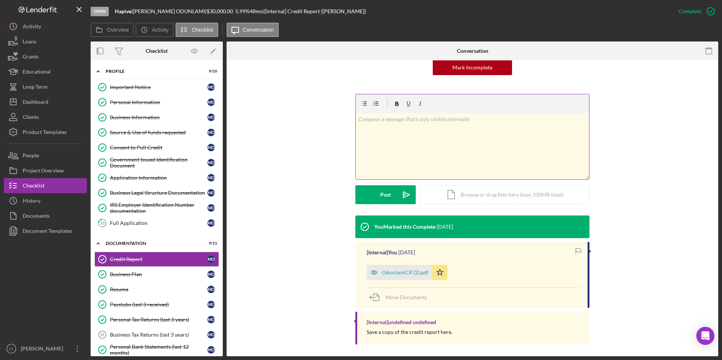
scroll to position [85, 0]
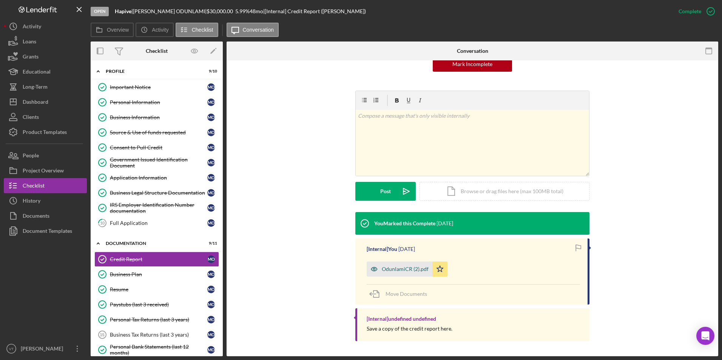
click at [405, 269] on div "OdunlamiCR (2).pdf" at bounding box center [405, 269] width 47 height 6
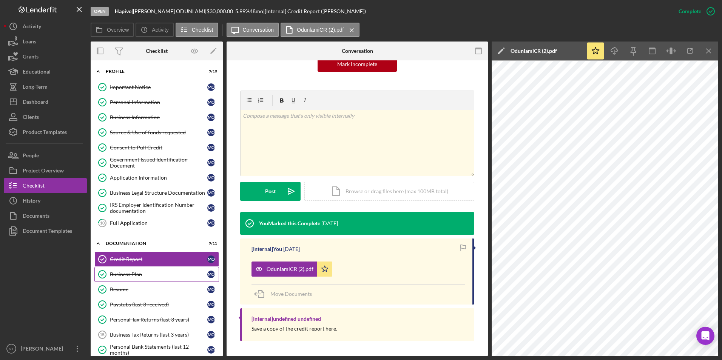
click at [124, 274] on div "Business Plan" at bounding box center [158, 275] width 97 height 6
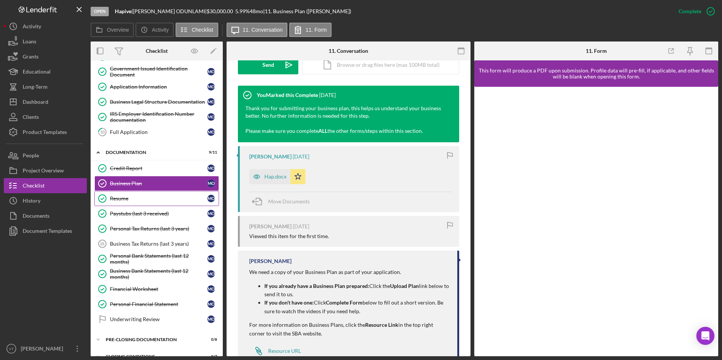
scroll to position [103, 0]
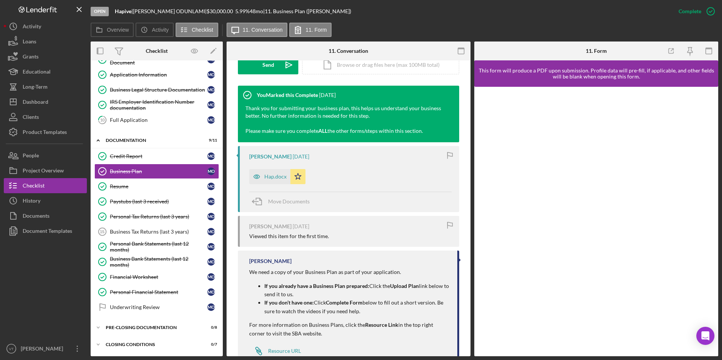
click at [264, 74] on div "Visible to Client Internal v Color teal Color pink Remove color Add row above A…" at bounding box center [348, 17] width 221 height 137
